Goal: Communication & Community: Answer question/provide support

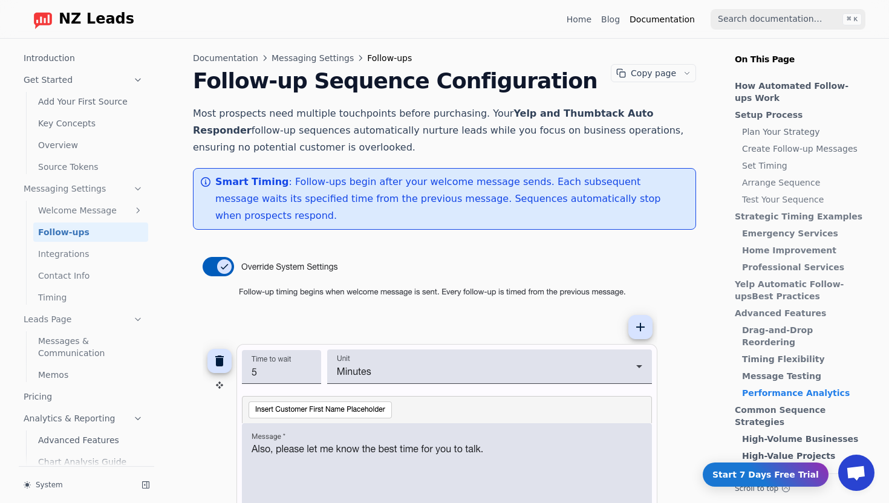
scroll to position [2250, 0]
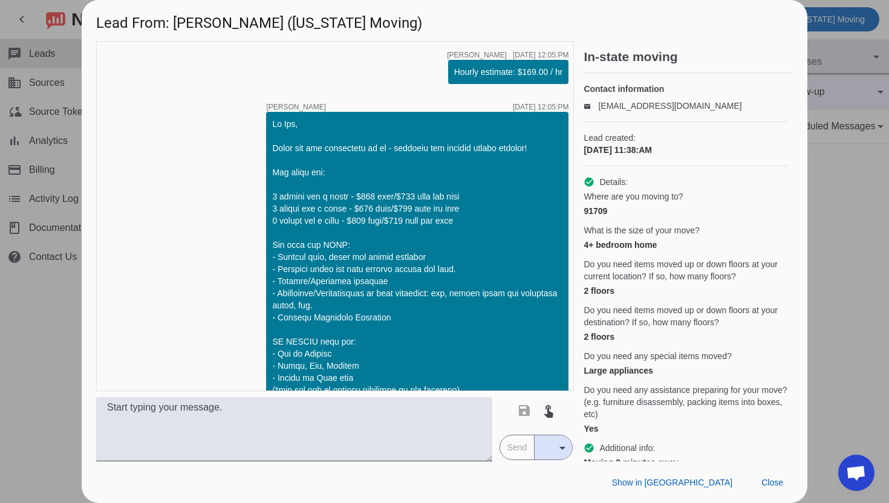
scroll to position [407, 0]
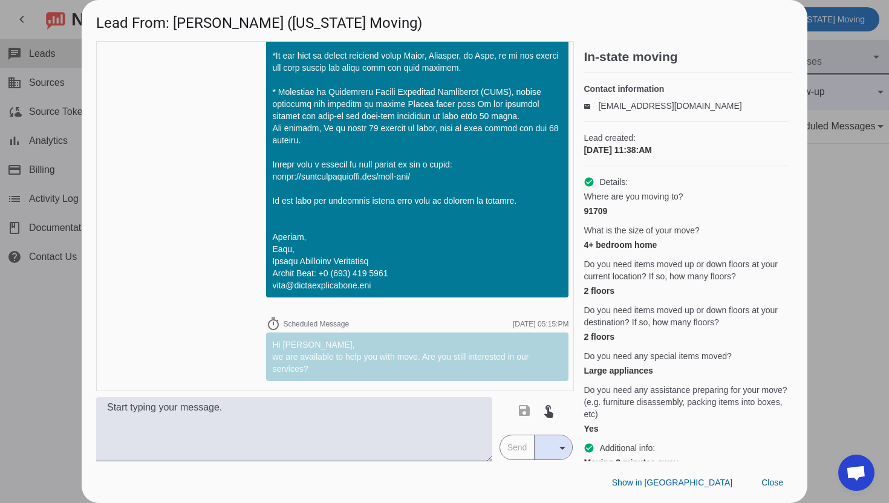
click at [861, 370] on div at bounding box center [444, 251] width 889 height 503
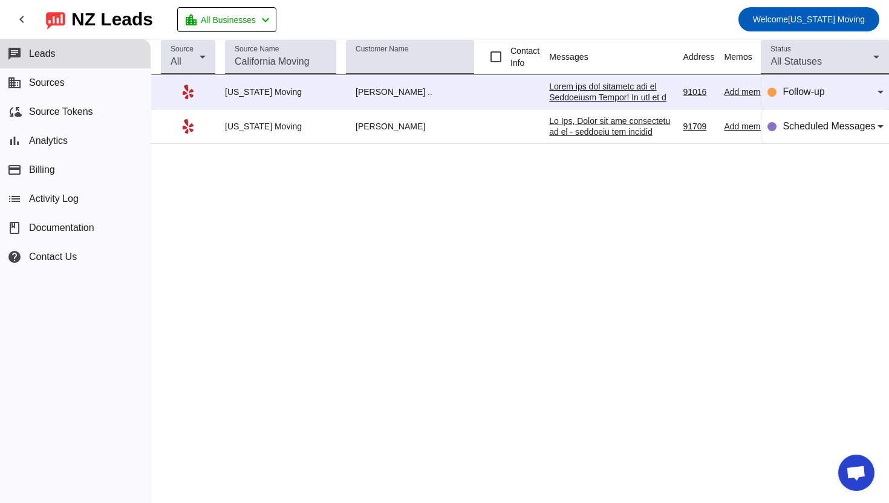
click at [384, 93] on div "Cristopher .." at bounding box center [410, 91] width 128 height 11
click at [274, 88] on div "California Moving" at bounding box center [280, 91] width 111 height 11
click at [836, 176] on div "Source All Source Name Customer Name Contact Info Messages Address Memos Last I…" at bounding box center [520, 271] width 738 height 464
click at [824, 60] on div "All Statuses" at bounding box center [821, 61] width 103 height 15
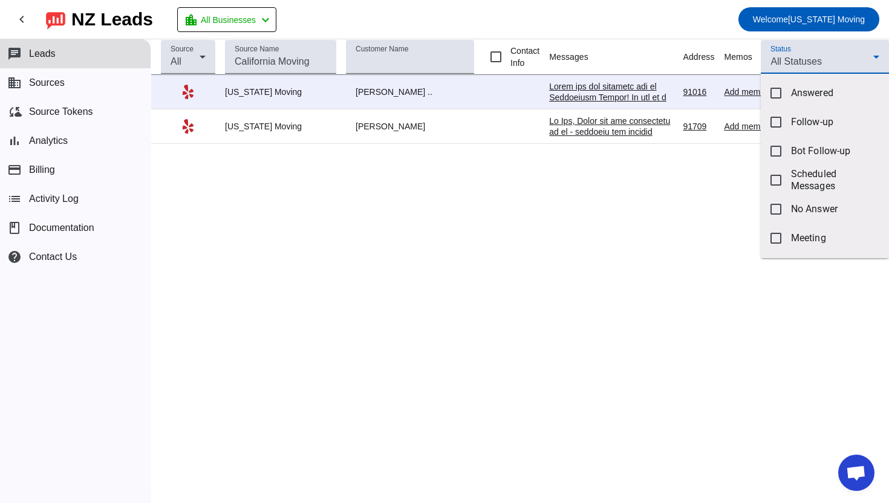
click at [654, 79] on div at bounding box center [444, 251] width 889 height 503
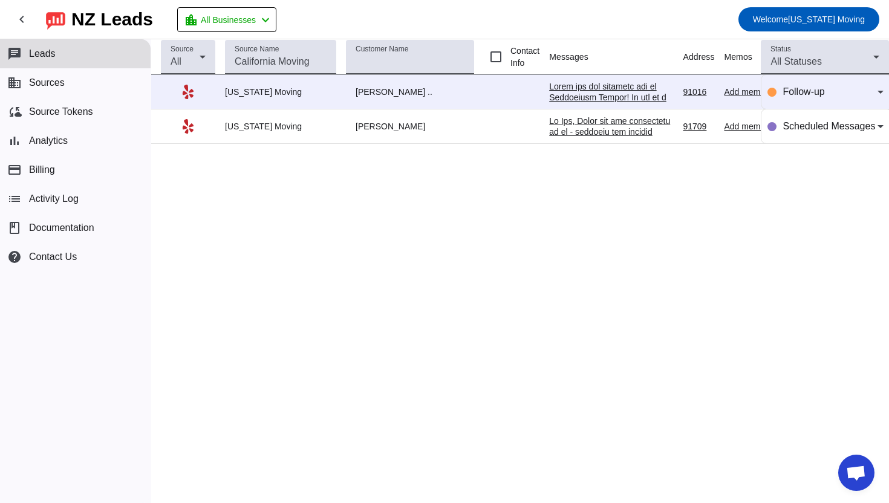
click at [648, 91] on div at bounding box center [611, 342] width 124 height 522
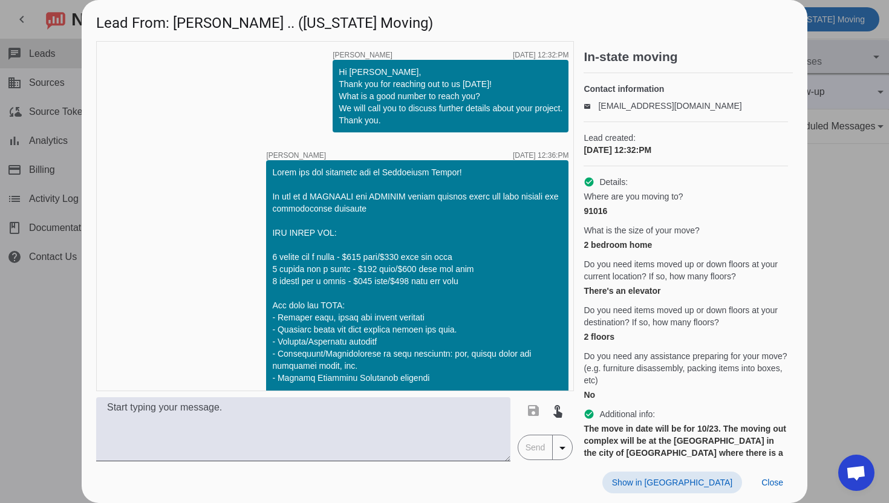
scroll to position [336, 0]
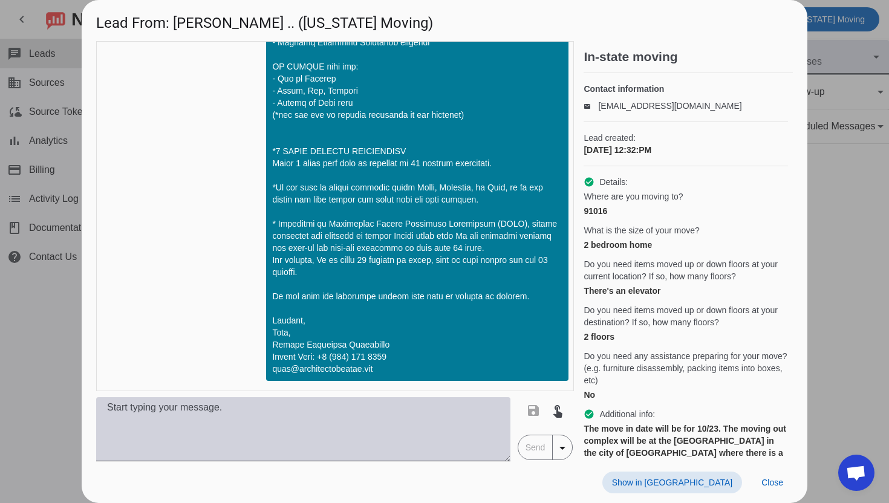
click at [340, 411] on textarea at bounding box center [303, 429] width 414 height 64
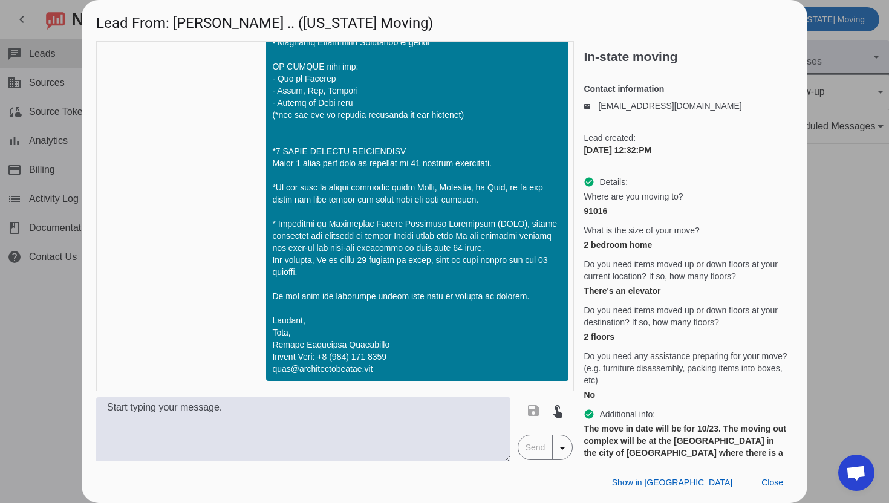
click at [532, 412] on div "save touch_app" at bounding box center [545, 411] width 48 height 24
click at [532, 437] on mat-button-toggle-group "Send arrow_drop_down" at bounding box center [546, 447] width 56 height 25
click at [561, 447] on mat-icon "arrow_drop_down" at bounding box center [562, 448] width 15 height 15
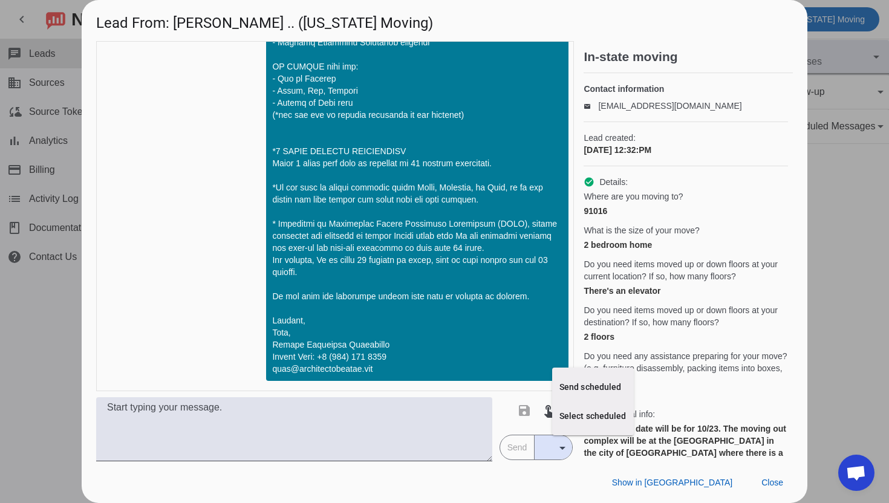
click at [257, 414] on div at bounding box center [444, 251] width 889 height 503
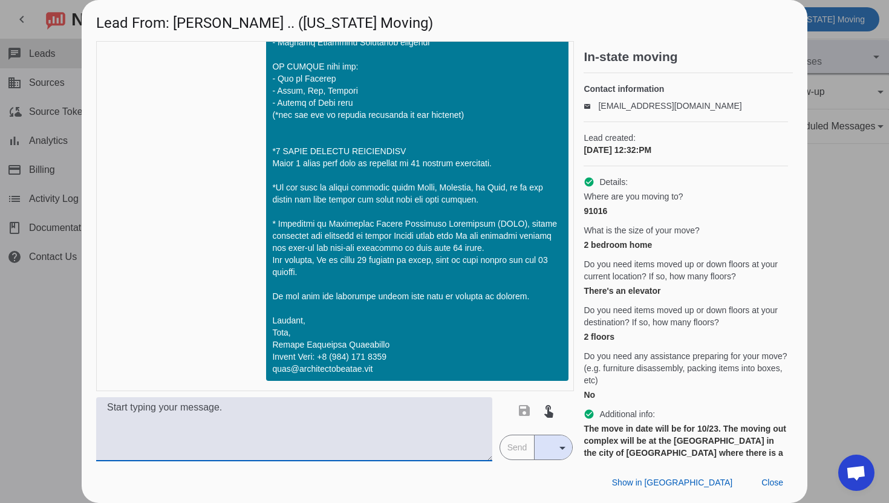
click at [231, 407] on textarea at bounding box center [294, 429] width 396 height 64
type textarea "W"
click at [169, 408] on textarea "We are availableon the Oct 23rd, would you like to discuss details?" at bounding box center [294, 429] width 396 height 64
click at [177, 409] on textarea "We are availableon the Oct 23rd, would you like to discuss details?" at bounding box center [294, 429] width 396 height 64
type textarea "We are available on the Oct 23rd, would you like to discuss details?"
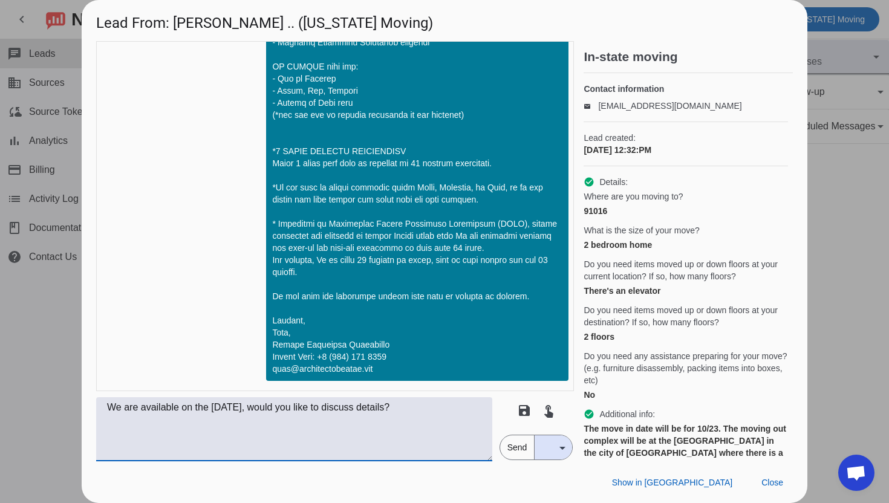
click at [559, 444] on mat-icon "arrow_drop_down" at bounding box center [562, 448] width 15 height 15
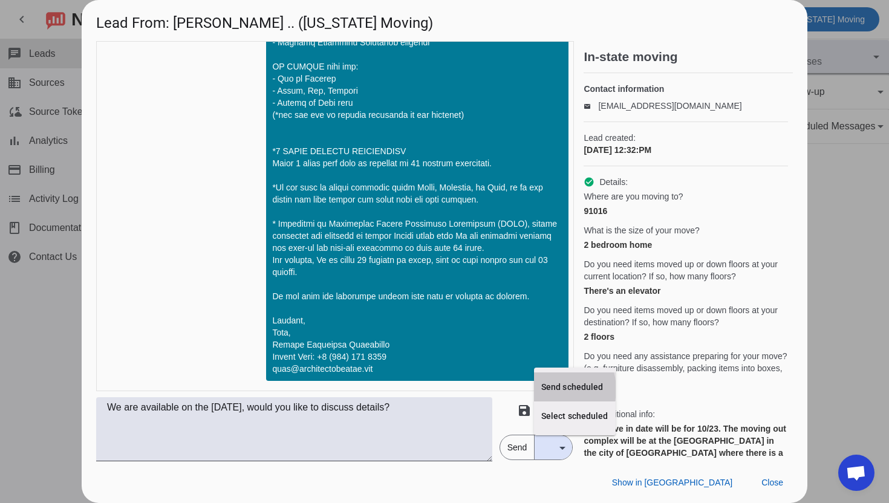
click at [556, 389] on span "Send scheduled" at bounding box center [574, 387] width 67 height 12
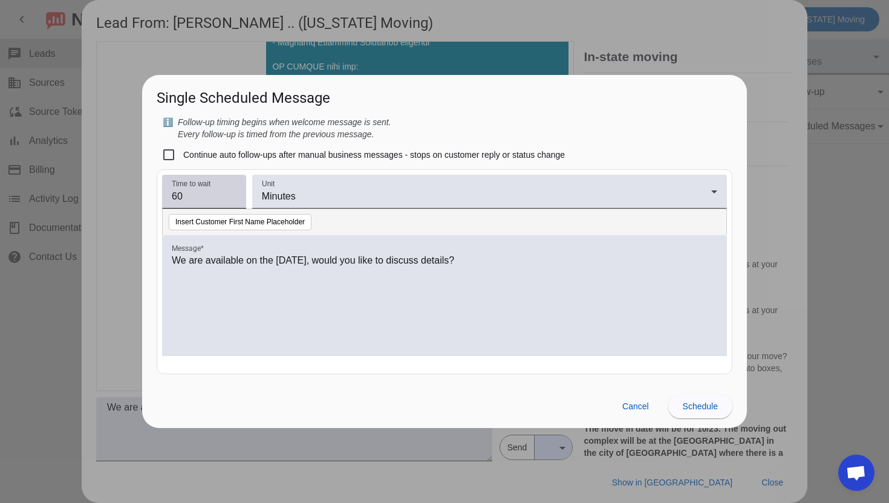
click at [206, 204] on div "Time to wait 60" at bounding box center [204, 192] width 65 height 34
click at [230, 201] on input "59" at bounding box center [204, 196] width 65 height 15
click at [230, 201] on input "58" at bounding box center [204, 196] width 65 height 15
click at [230, 201] on input "57" at bounding box center [204, 196] width 65 height 15
click at [230, 201] on input "56" at bounding box center [204, 196] width 65 height 15
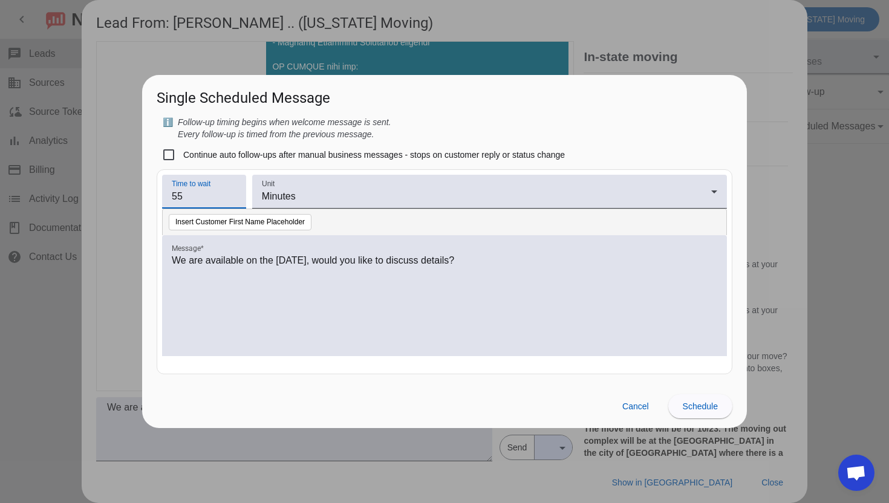
click at [230, 201] on input "55" at bounding box center [204, 196] width 65 height 15
click at [230, 201] on input "54" at bounding box center [204, 196] width 65 height 15
click at [230, 201] on input "53" at bounding box center [204, 196] width 65 height 15
click at [230, 201] on input "52" at bounding box center [204, 196] width 65 height 15
click at [230, 201] on input "51" at bounding box center [204, 196] width 65 height 15
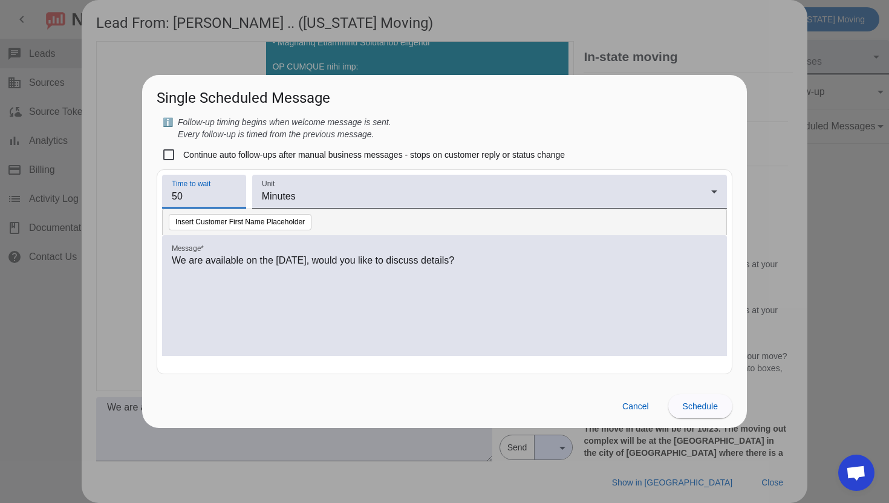
click at [230, 201] on input "50" at bounding box center [204, 196] width 65 height 15
drag, startPoint x: 210, startPoint y: 195, endPoint x: 121, endPoint y: 194, distance: 89.5
click at [121, 194] on div "Lead From: Cristopher .. (California Moving) timer close Johnny A. 10/8/2025, 1…" at bounding box center [444, 251] width 889 height 503
type input "1"
click at [704, 406] on span "Schedule" at bounding box center [700, 407] width 35 height 10
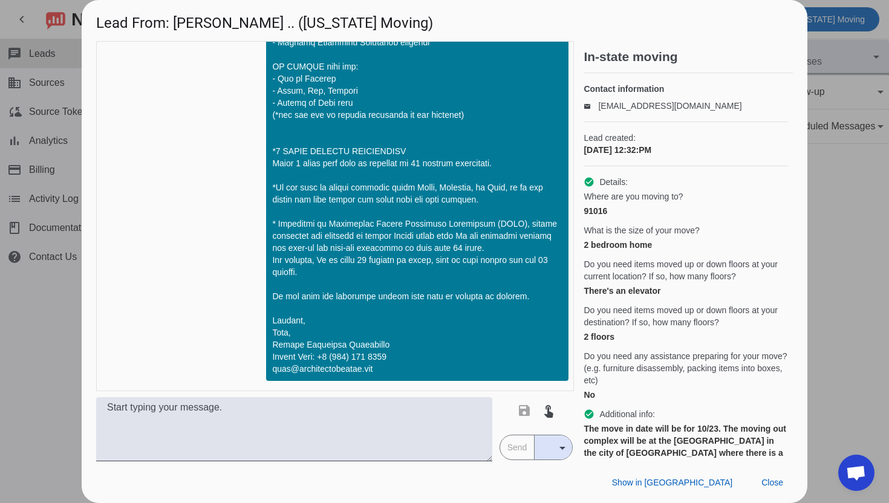
scroll to position [395, 0]
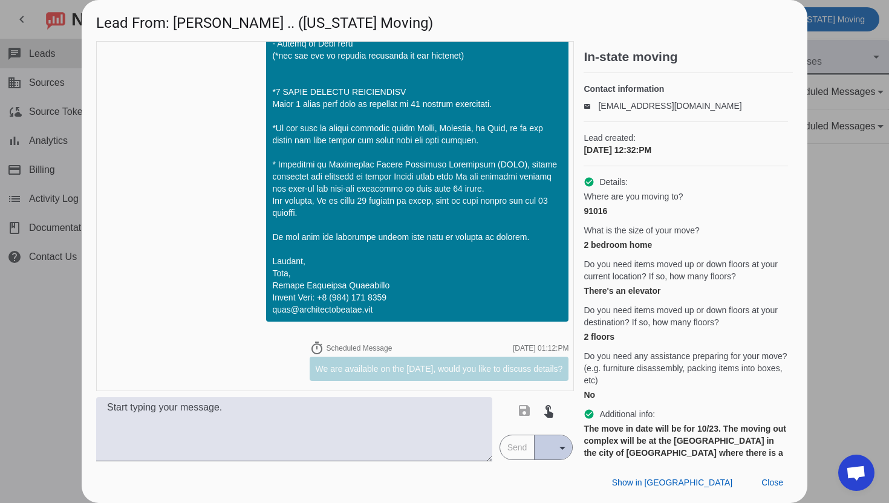
click at [557, 448] on mat-icon "arrow_drop_down" at bounding box center [562, 448] width 15 height 15
click at [548, 388] on span "Send scheduled" at bounding box center [574, 387] width 67 height 12
